Goal: Register for event/course

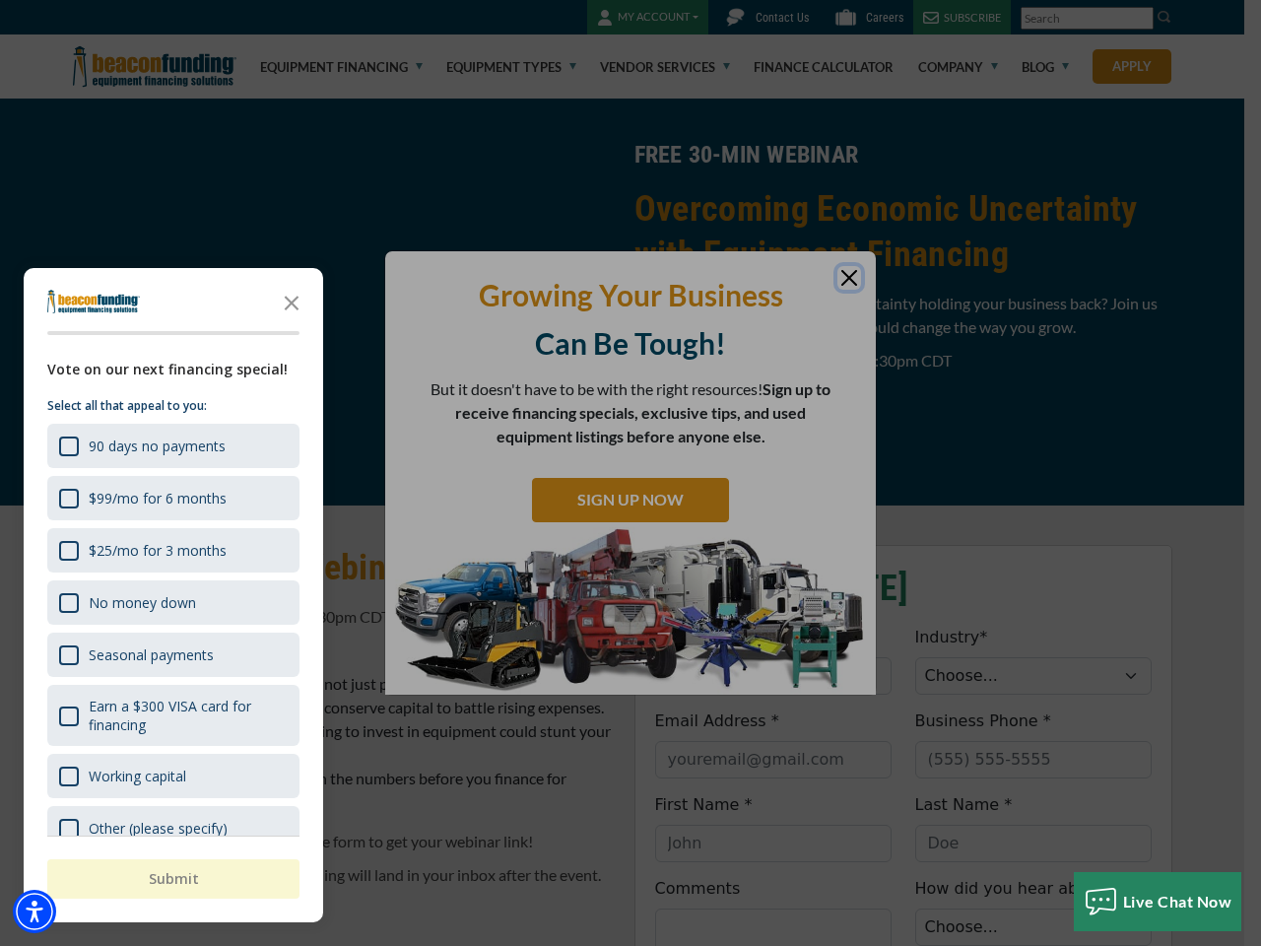
click at [631, 473] on div "button" at bounding box center [630, 473] width 1261 height 946
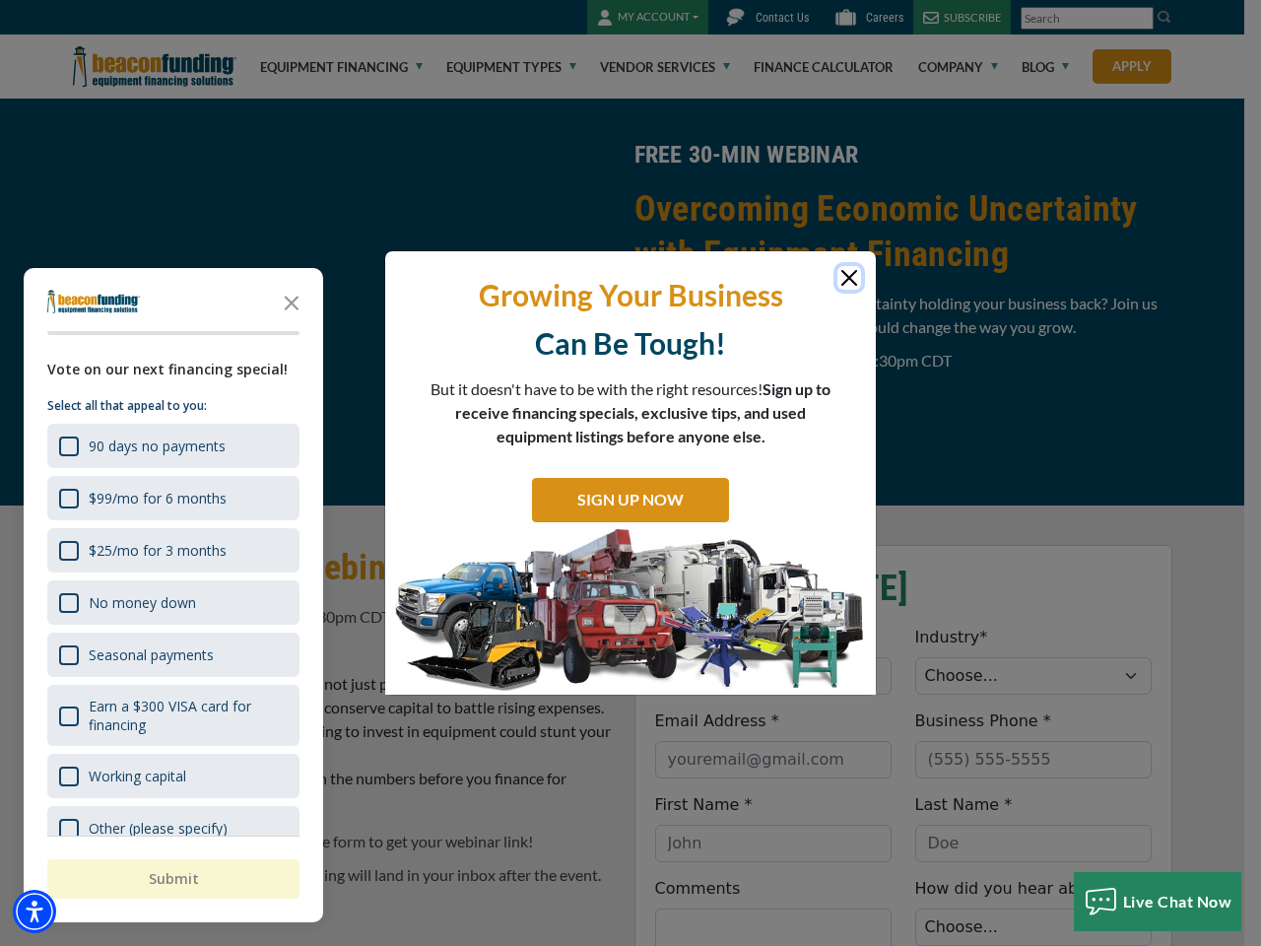
click at [34, 912] on img "Accessibility Menu" at bounding box center [34, 911] width 43 height 43
click at [631, 473] on body "Skip to main content Enable accessibility for low vision Open the accessibility…" at bounding box center [630, 473] width 1261 height 946
click at [292, 302] on body "Skip to main content Enable accessibility for low vision Open the accessibility…" at bounding box center [630, 473] width 1261 height 946
click at [171, 445] on body "Skip to main content Enable accessibility for low vision Open the accessibility…" at bounding box center [630, 473] width 1261 height 946
click at [171, 498] on body "Skip to main content Enable accessibility for low vision Open the accessibility…" at bounding box center [630, 473] width 1261 height 946
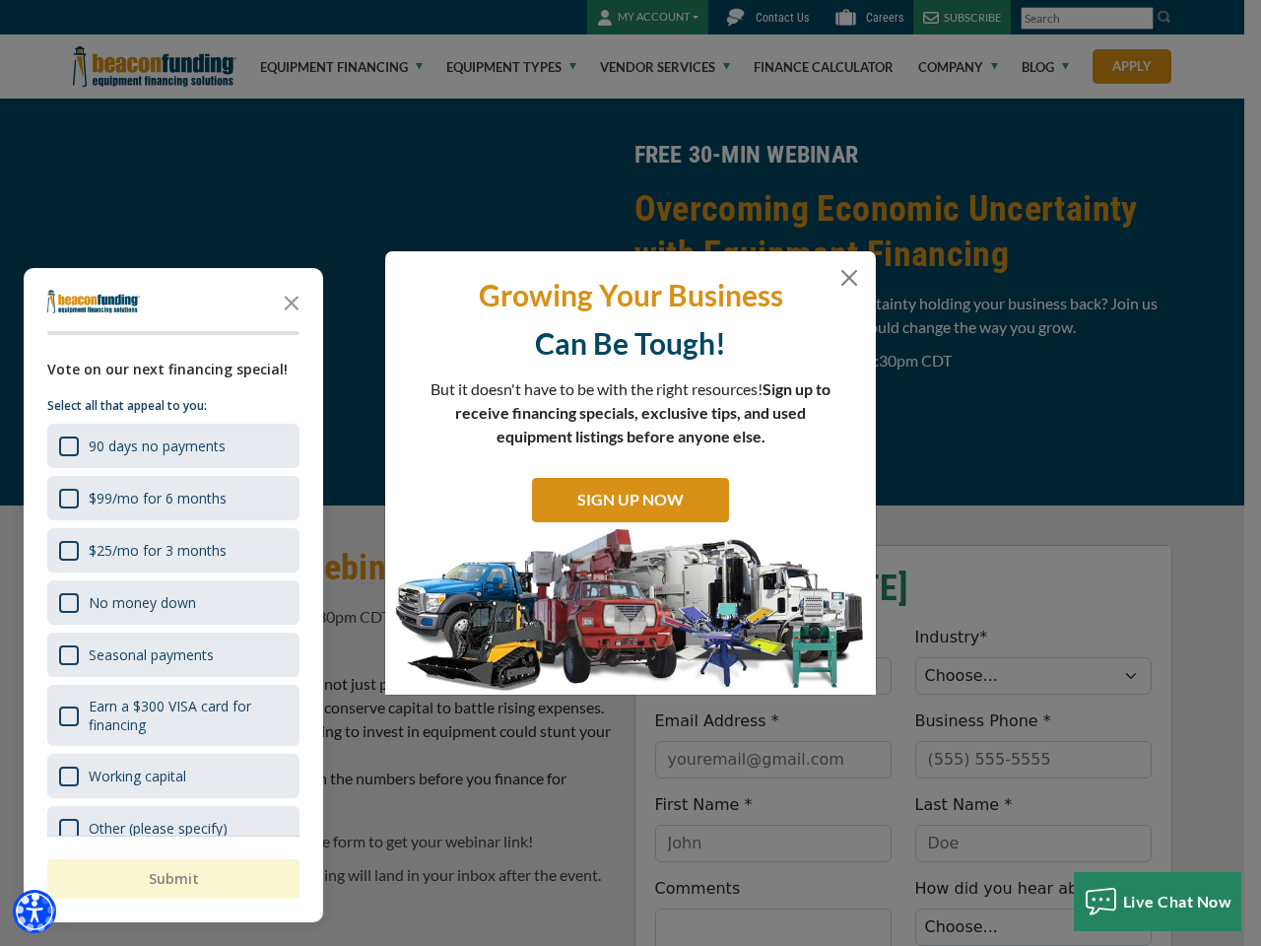
click at [171, 550] on body "Skip to main content Enable accessibility for low vision Open the accessibility…" at bounding box center [630, 473] width 1261 height 946
